Goal: Navigation & Orientation: Find specific page/section

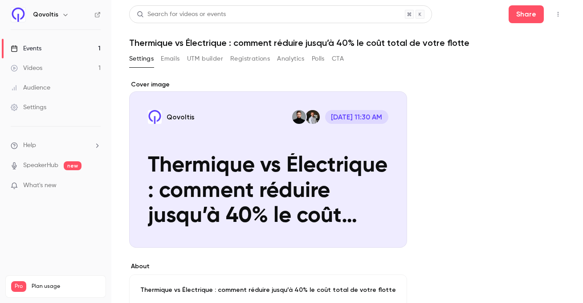
click at [51, 184] on span "What's new" at bounding box center [39, 185] width 33 height 9
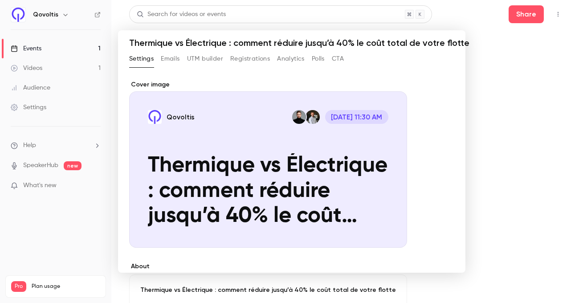
click at [46, 167] on div at bounding box center [291, 151] width 583 height 303
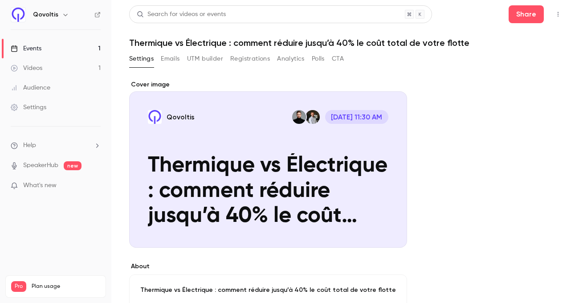
click at [43, 148] on li "Help" at bounding box center [56, 145] width 90 height 9
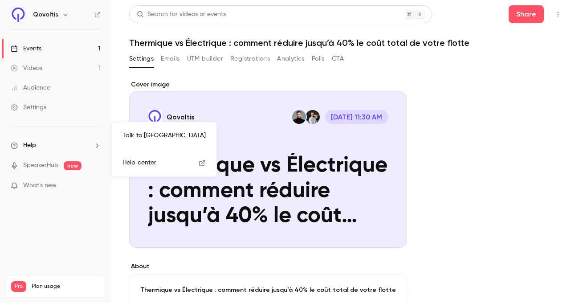
click at [249, 70] on div at bounding box center [291, 151] width 583 height 303
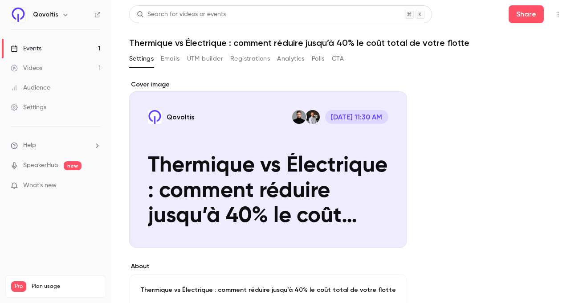
click at [256, 59] on button "Registrations" at bounding box center [250, 59] width 40 height 14
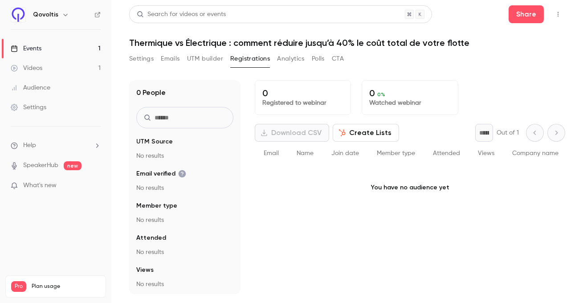
click at [294, 59] on button "Analytics" at bounding box center [291, 59] width 28 height 14
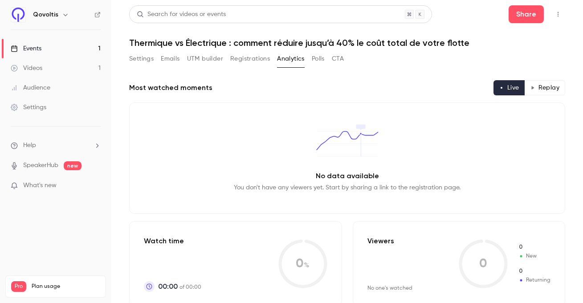
click at [249, 53] on button "Registrations" at bounding box center [250, 59] width 40 height 14
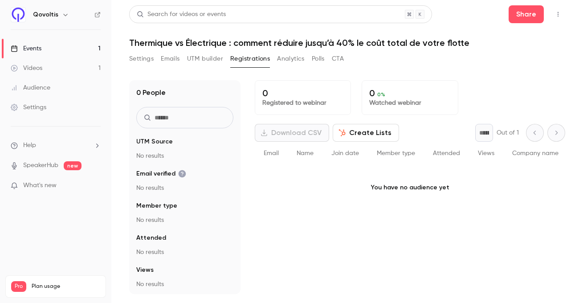
click at [320, 61] on button "Polls" at bounding box center [318, 59] width 13 height 14
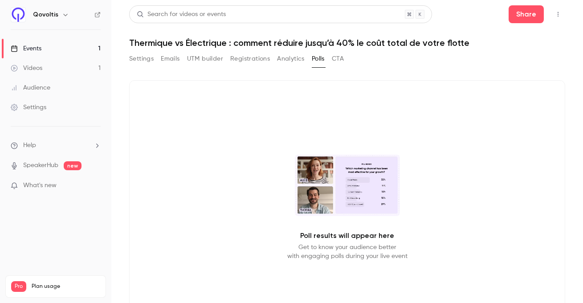
click at [172, 67] on div "Settings Emails UTM builder Registrations Analytics Polls CTA" at bounding box center [236, 61] width 215 height 18
click at [172, 59] on button "Emails" at bounding box center [170, 59] width 19 height 14
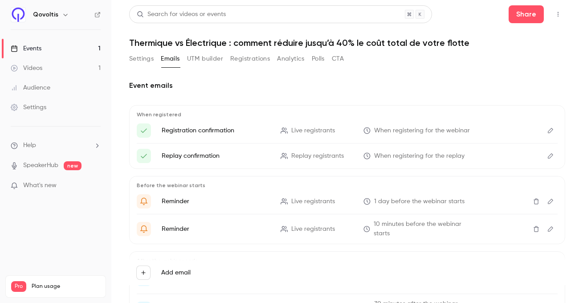
click at [138, 62] on button "Settings" at bounding box center [141, 59] width 25 height 14
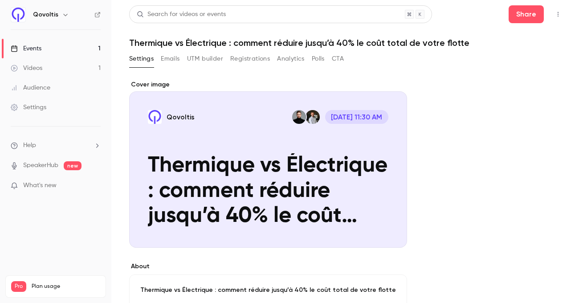
click at [46, 88] on div "Audience" at bounding box center [31, 87] width 40 height 9
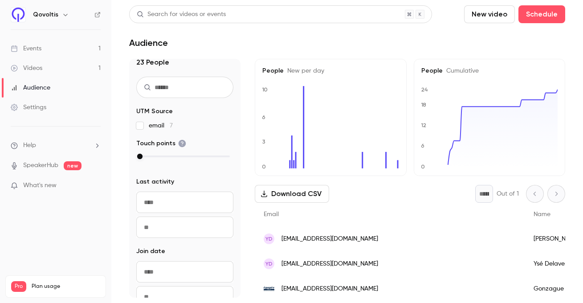
click at [36, 49] on div "Events" at bounding box center [26, 48] width 31 height 9
